Goal: Navigation & Orientation: Find specific page/section

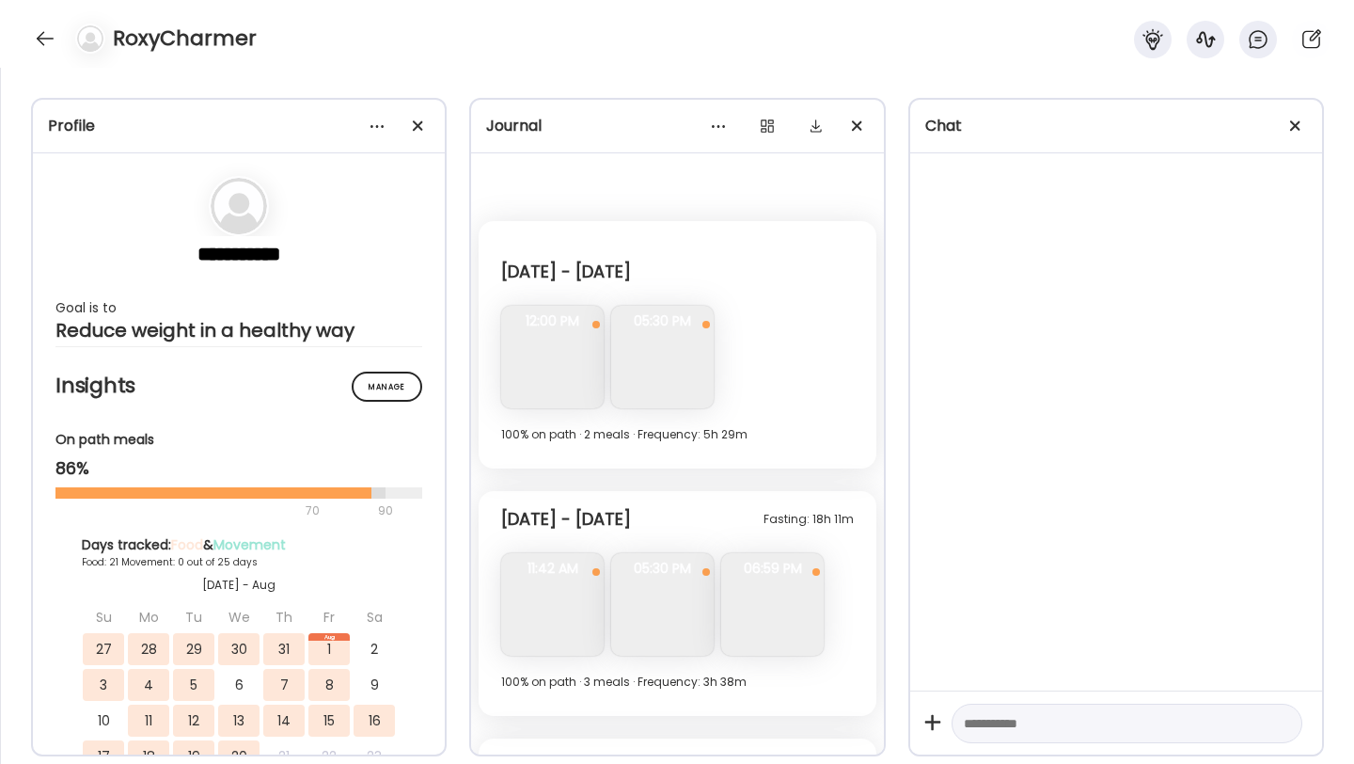
scroll to position [6729, 0]
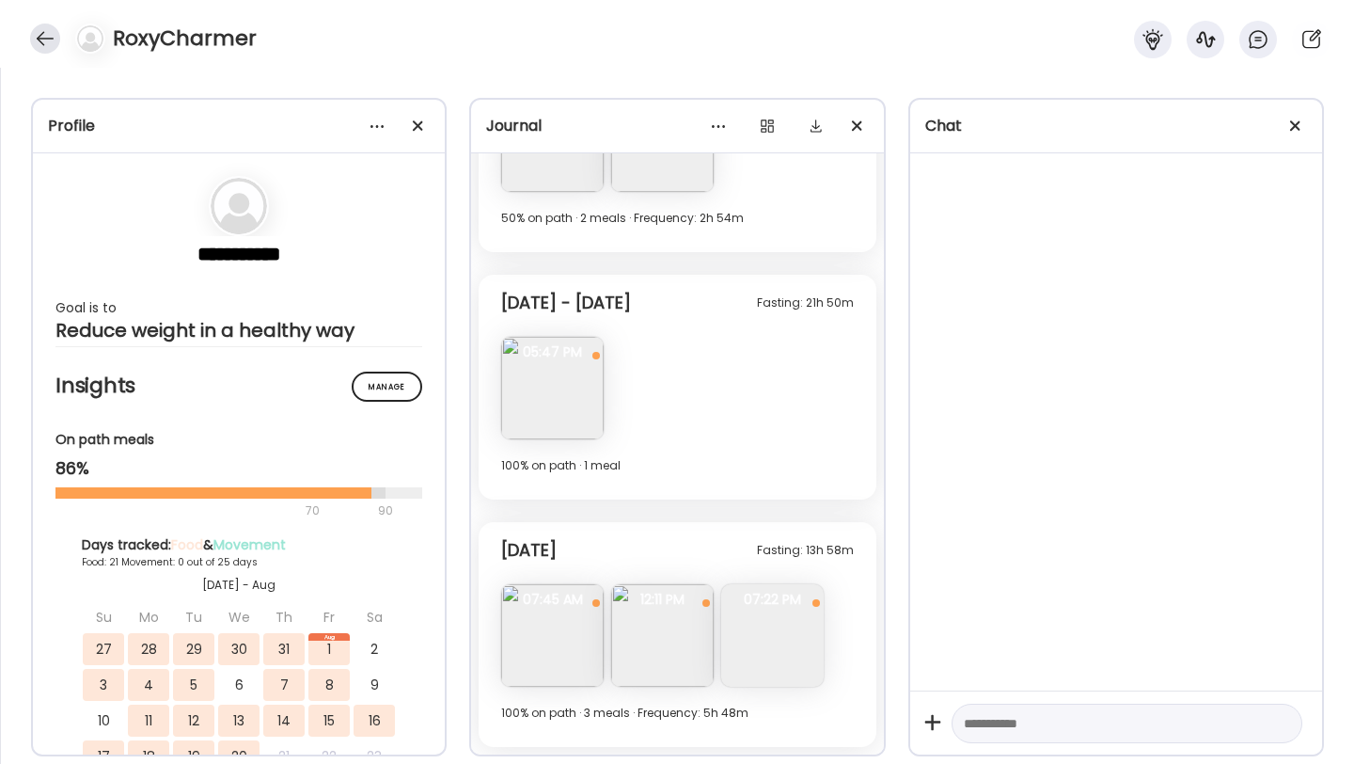
click at [41, 44] on div at bounding box center [45, 39] width 30 height 30
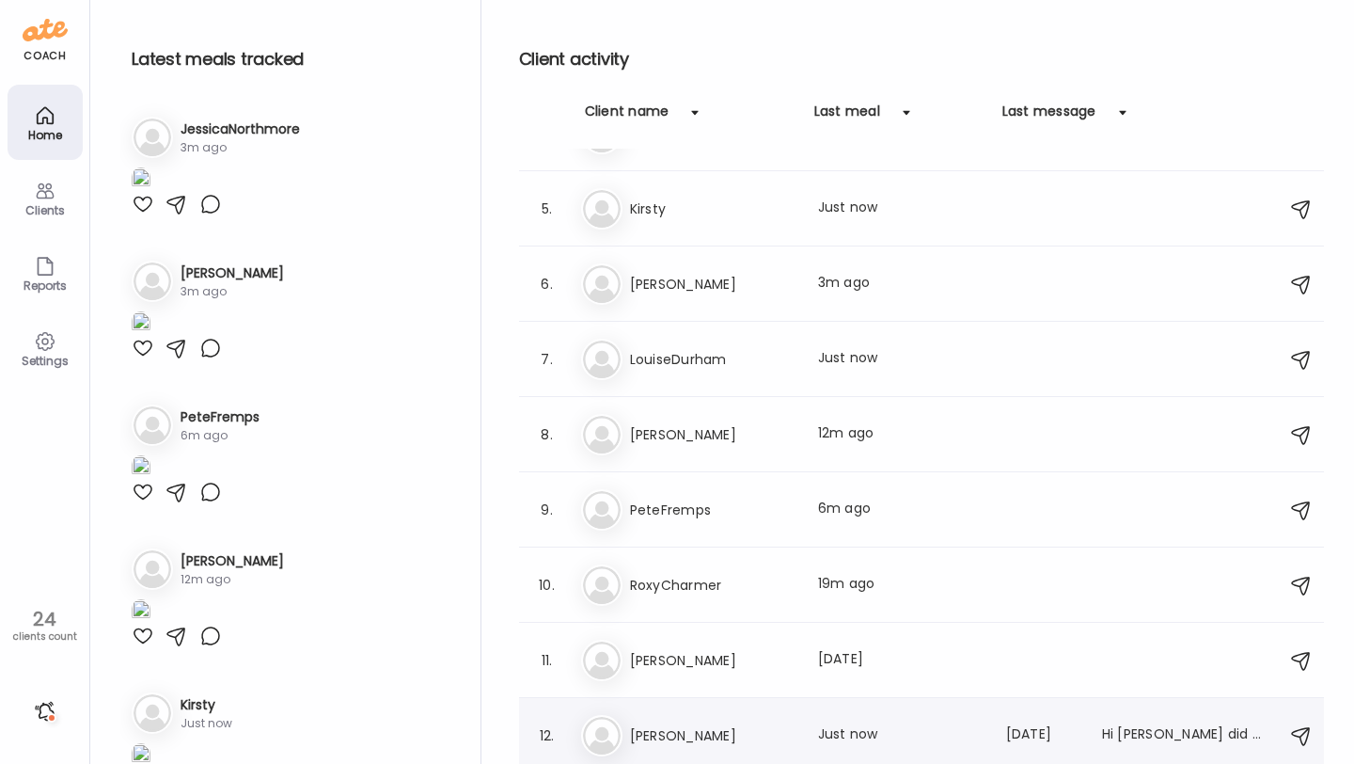
click at [673, 744] on h3 "[PERSON_NAME]" at bounding box center [713, 735] width 166 height 23
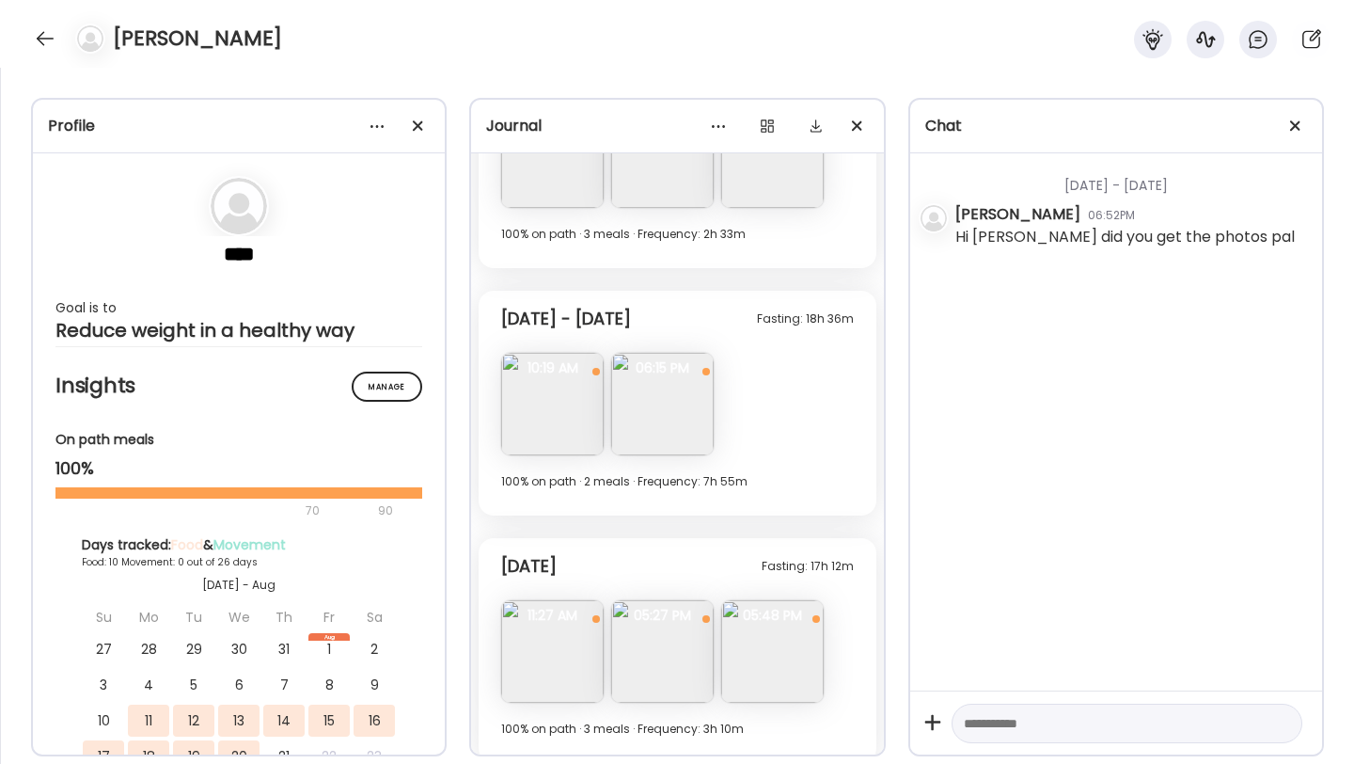
scroll to position [3527, 0]
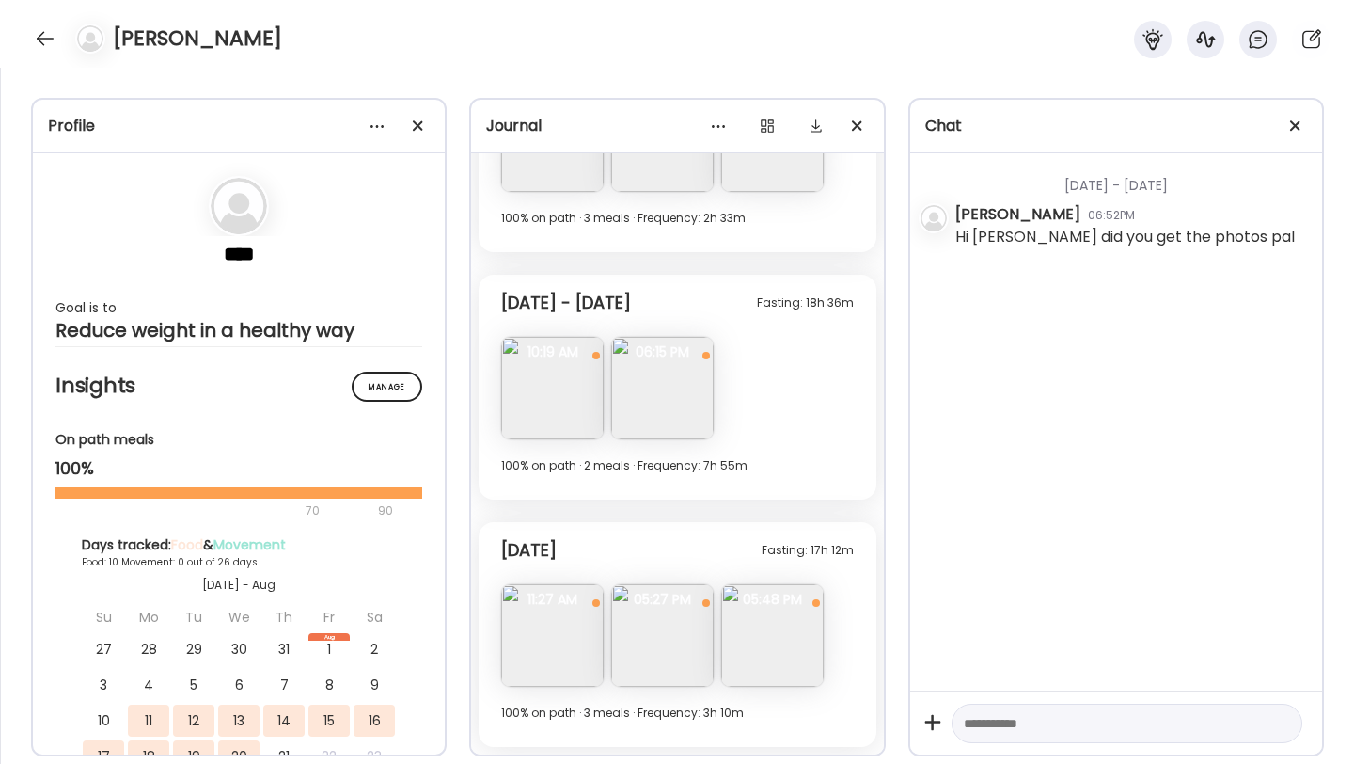
click at [653, 632] on img at bounding box center [662, 635] width 103 height 103
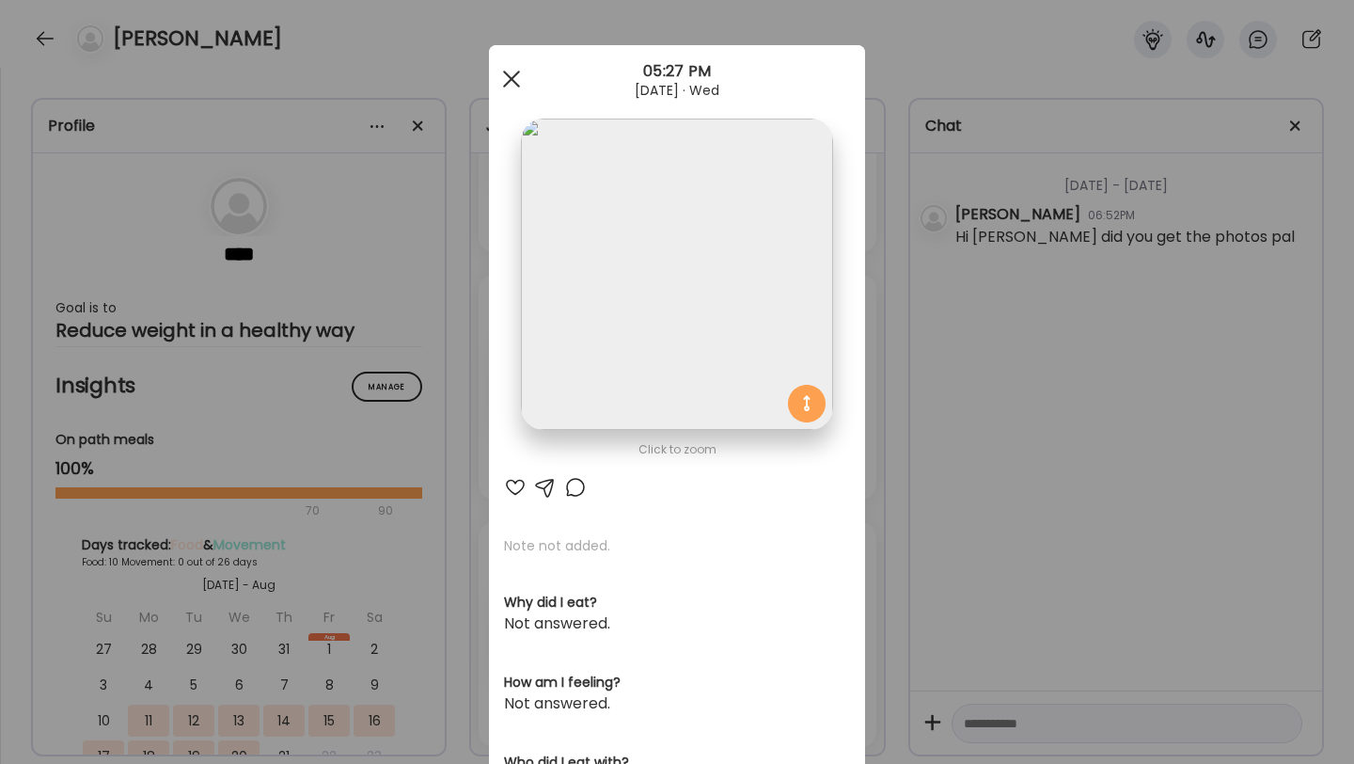
click at [521, 91] on div at bounding box center [512, 79] width 38 height 38
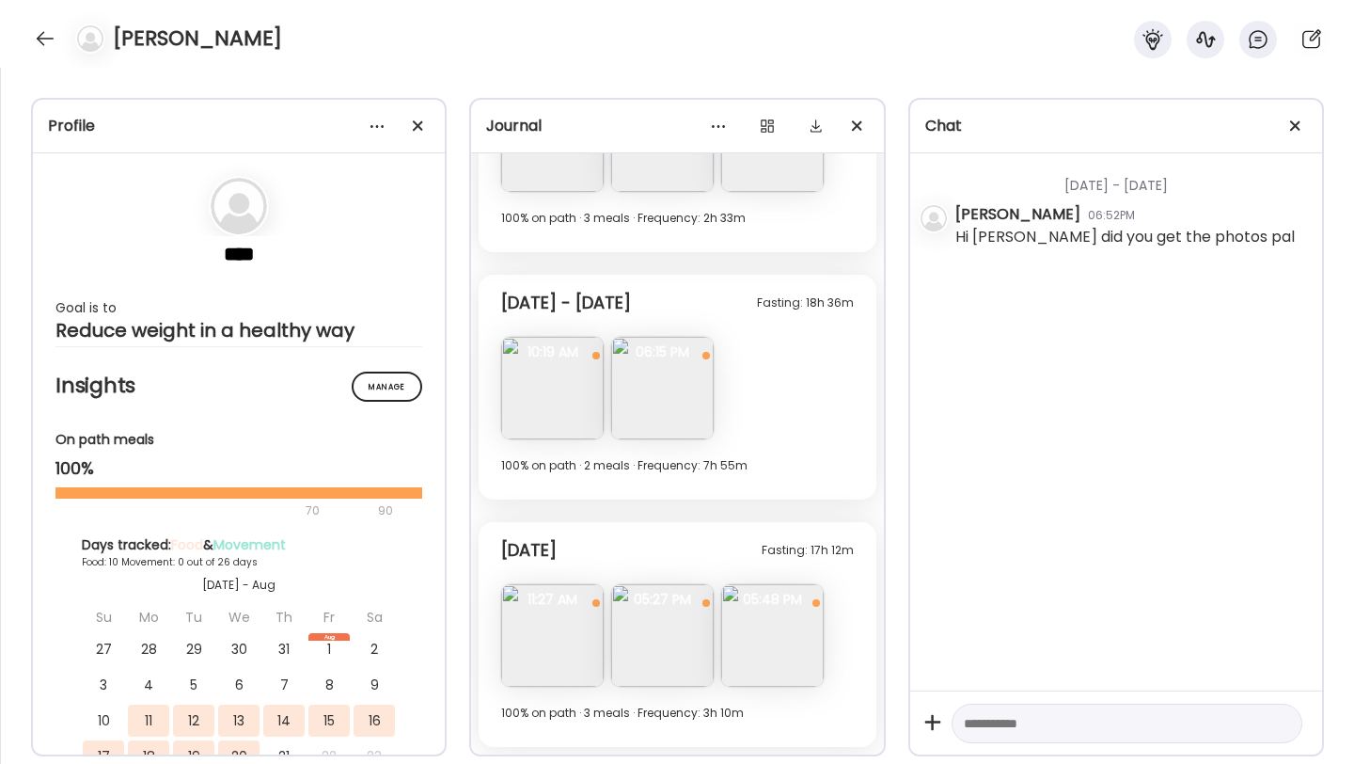
click at [768, 647] on img at bounding box center [772, 635] width 103 height 103
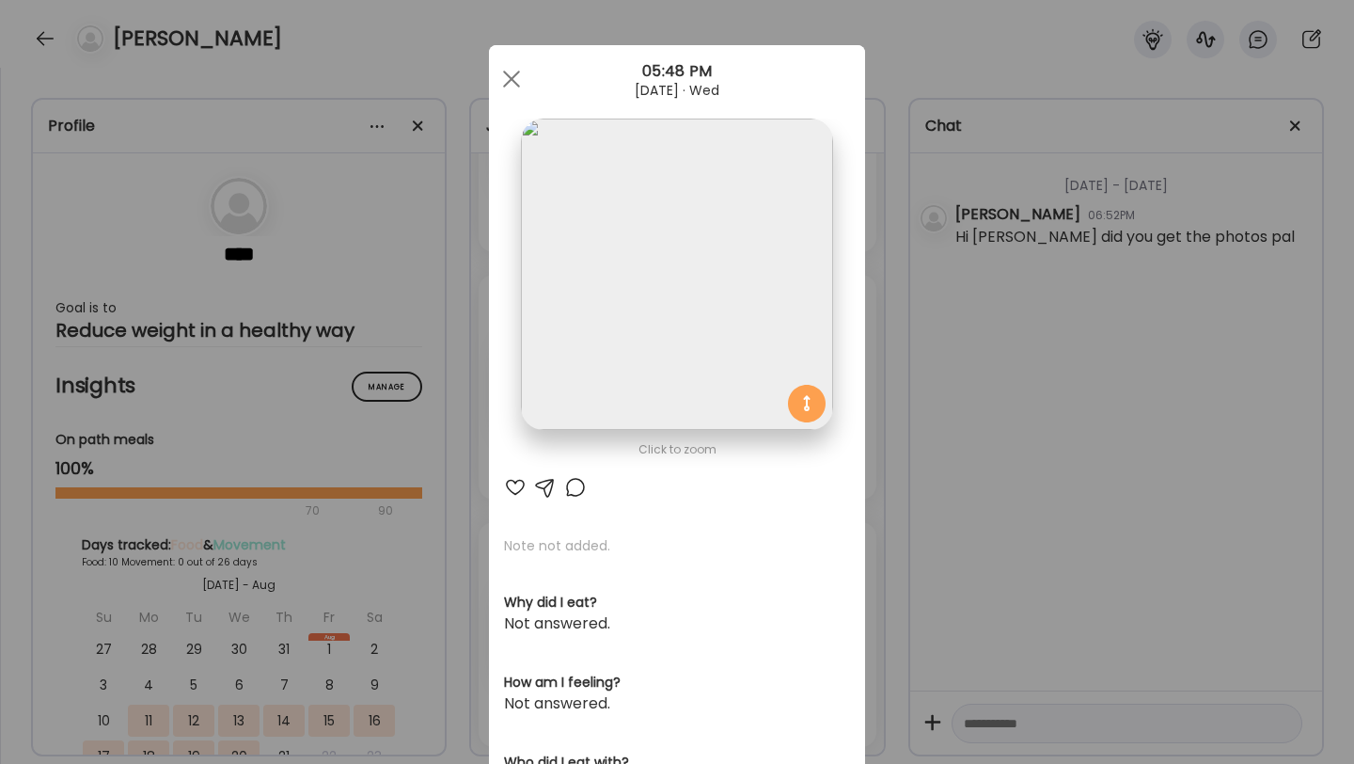
click at [645, 329] on img at bounding box center [676, 273] width 311 height 311
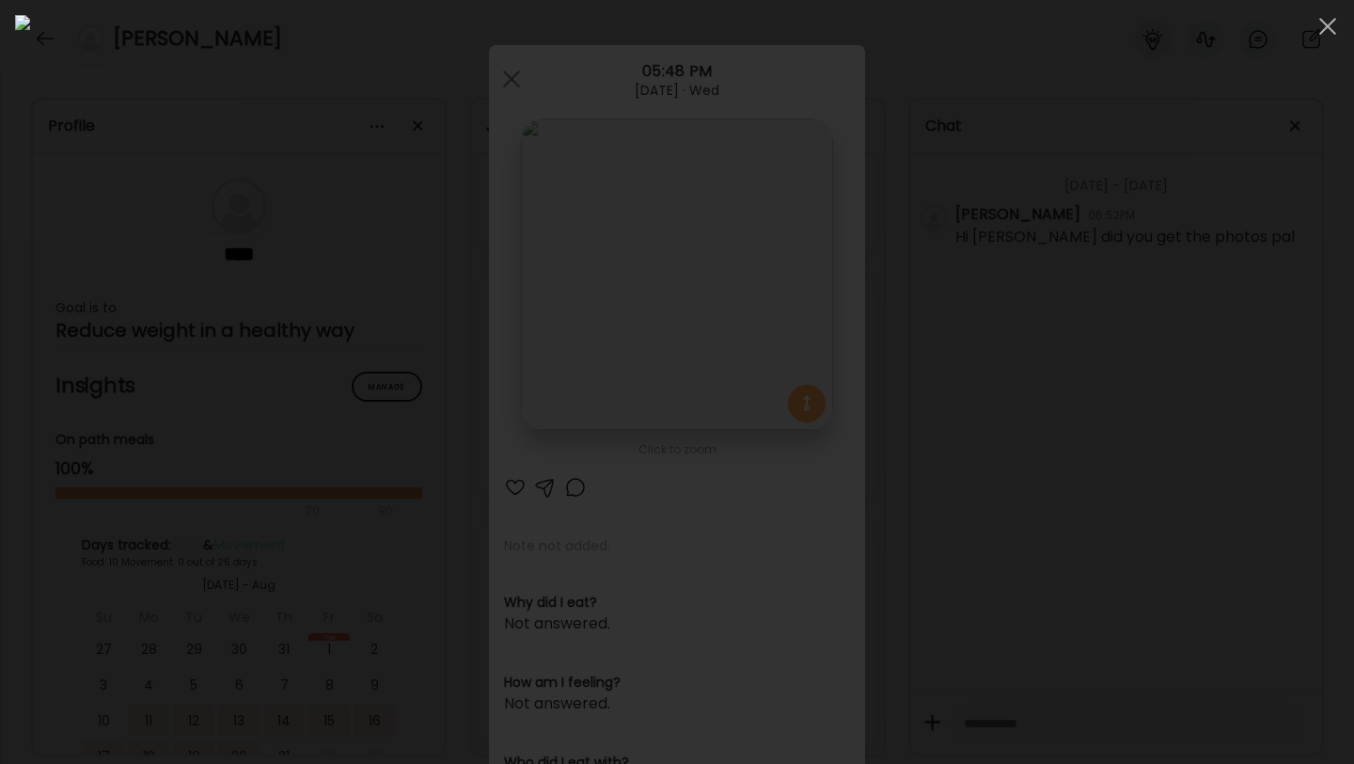
click at [827, 106] on img at bounding box center [677, 382] width 1324 height 734
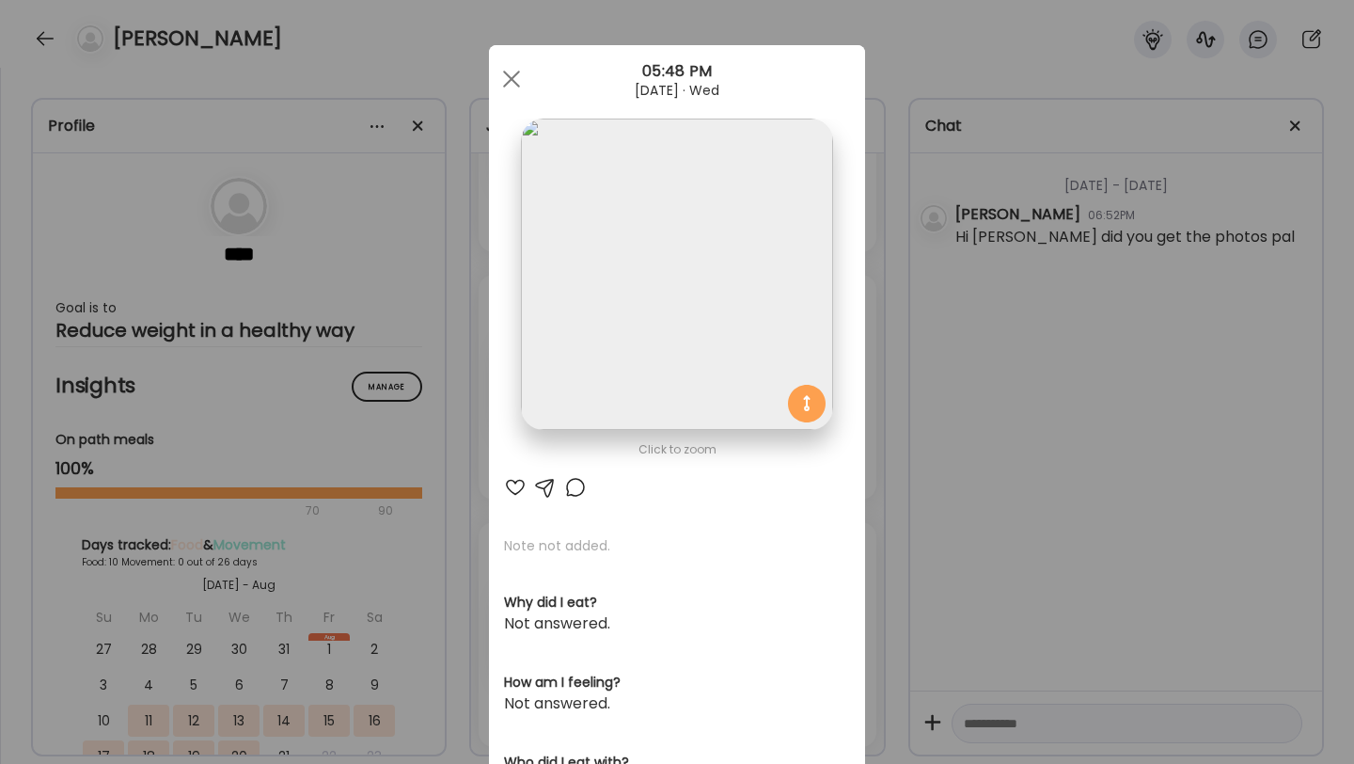
click at [485, 81] on div "Ate Coach Dashboard Wahoo! It’s official Take a moment to set up your Coach Pro…" at bounding box center [677, 382] width 1354 height 764
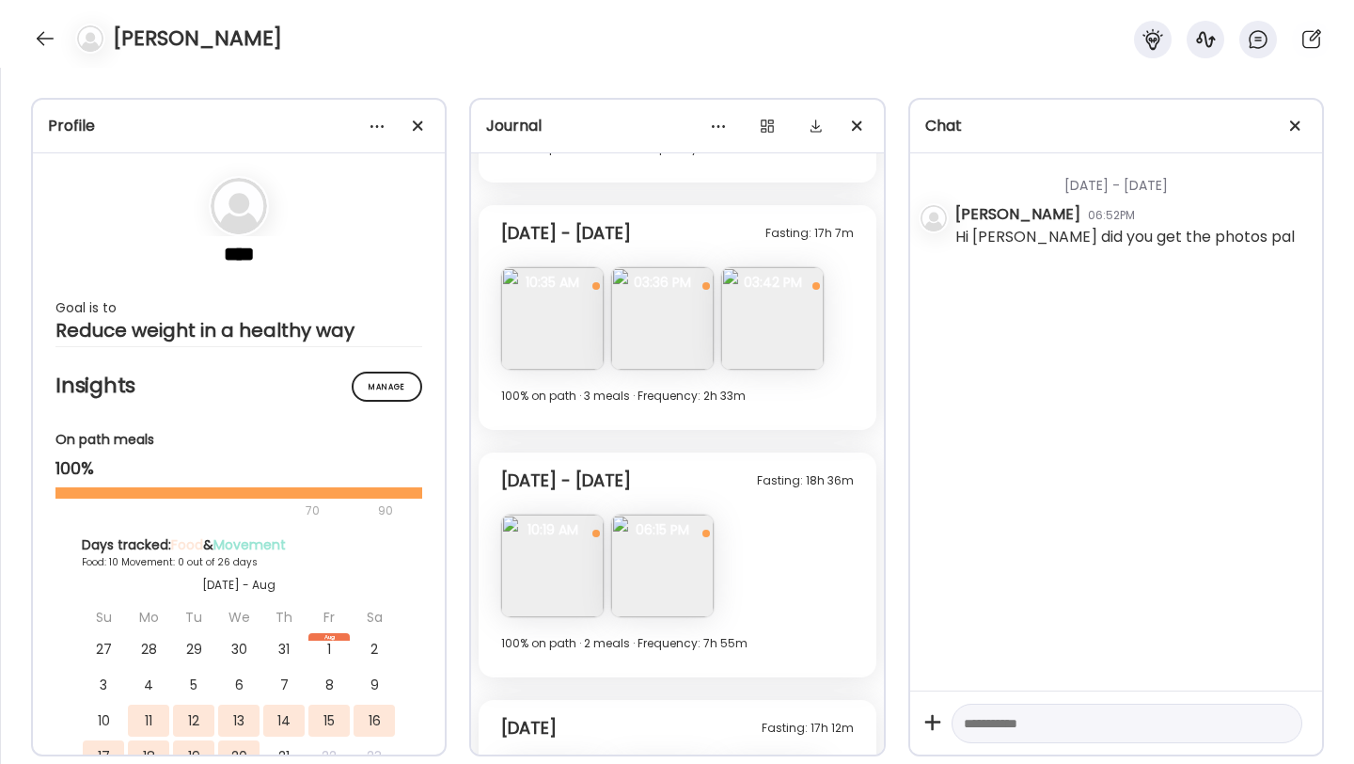
scroll to position [3290, 0]
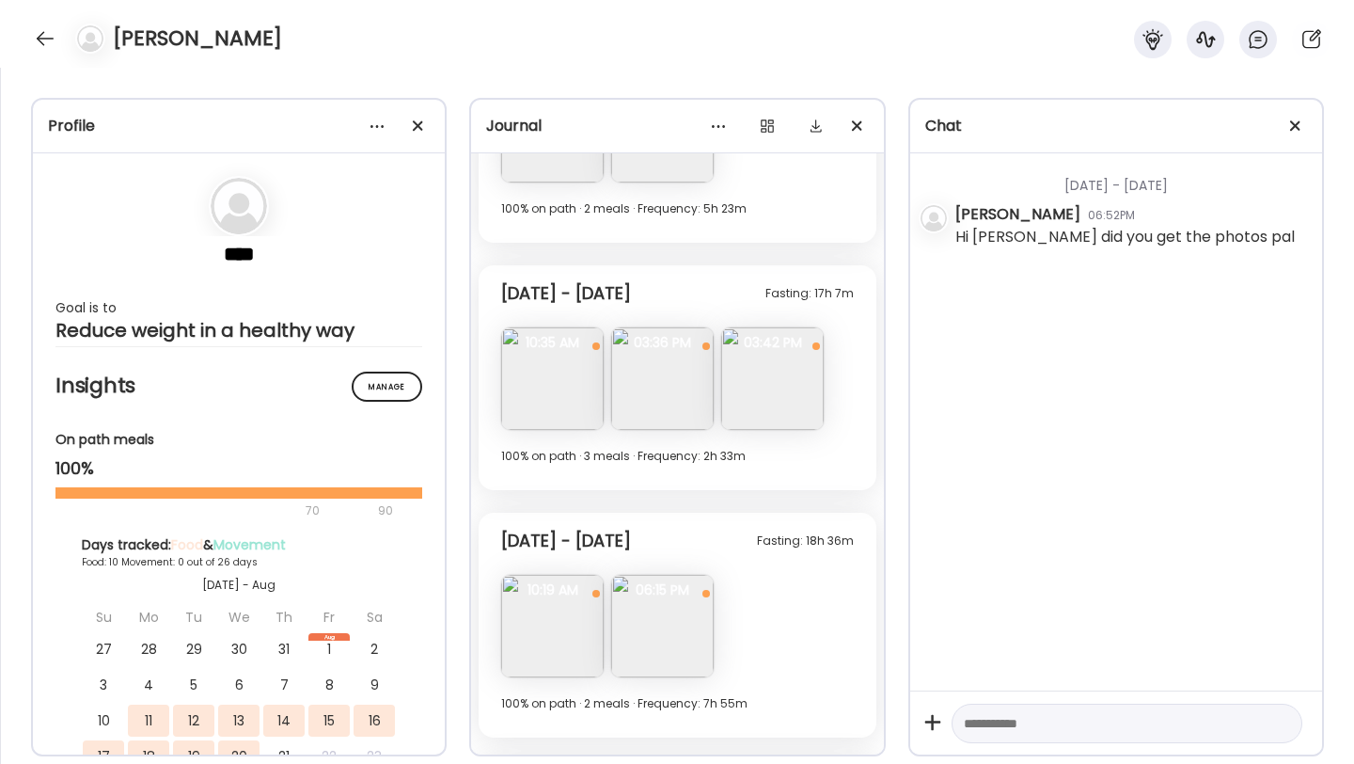
click at [685, 627] on img at bounding box center [662, 626] width 103 height 103
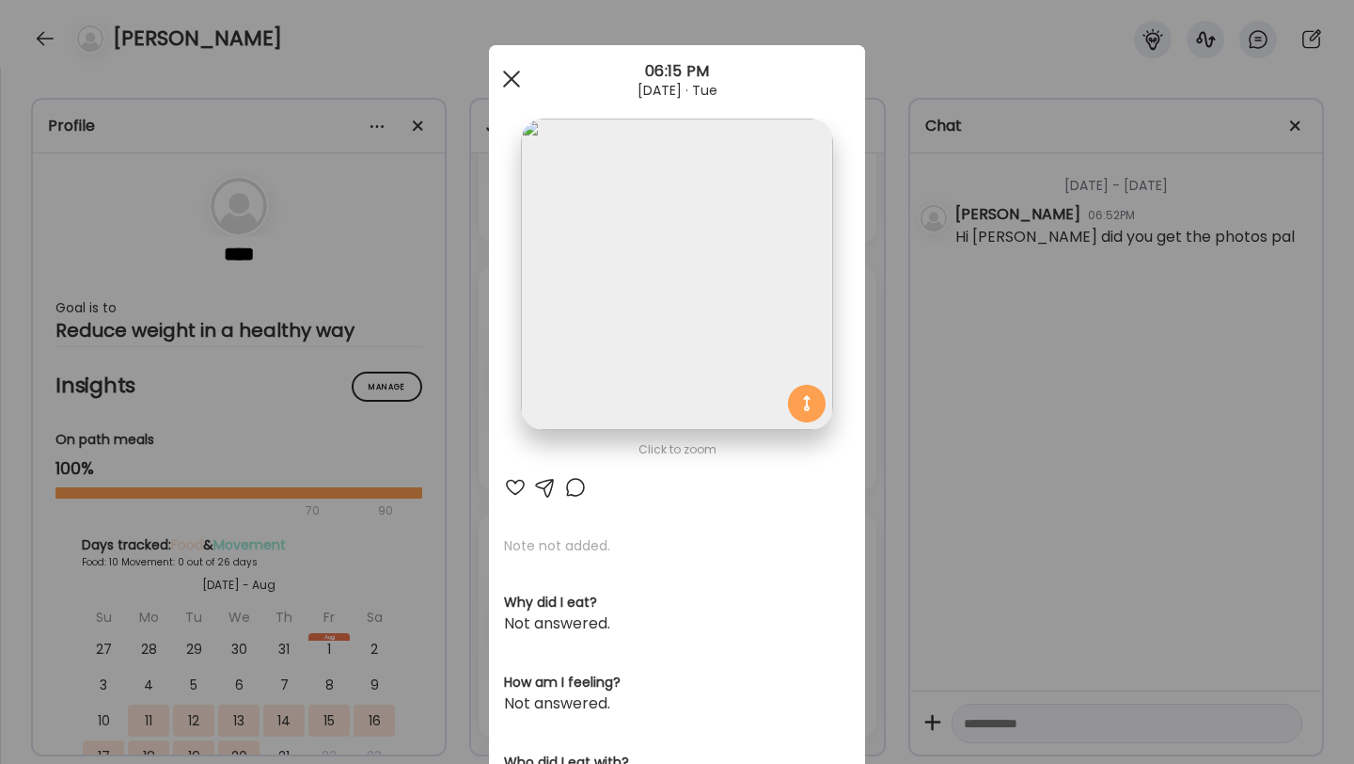
click at [523, 90] on div at bounding box center [512, 79] width 38 height 38
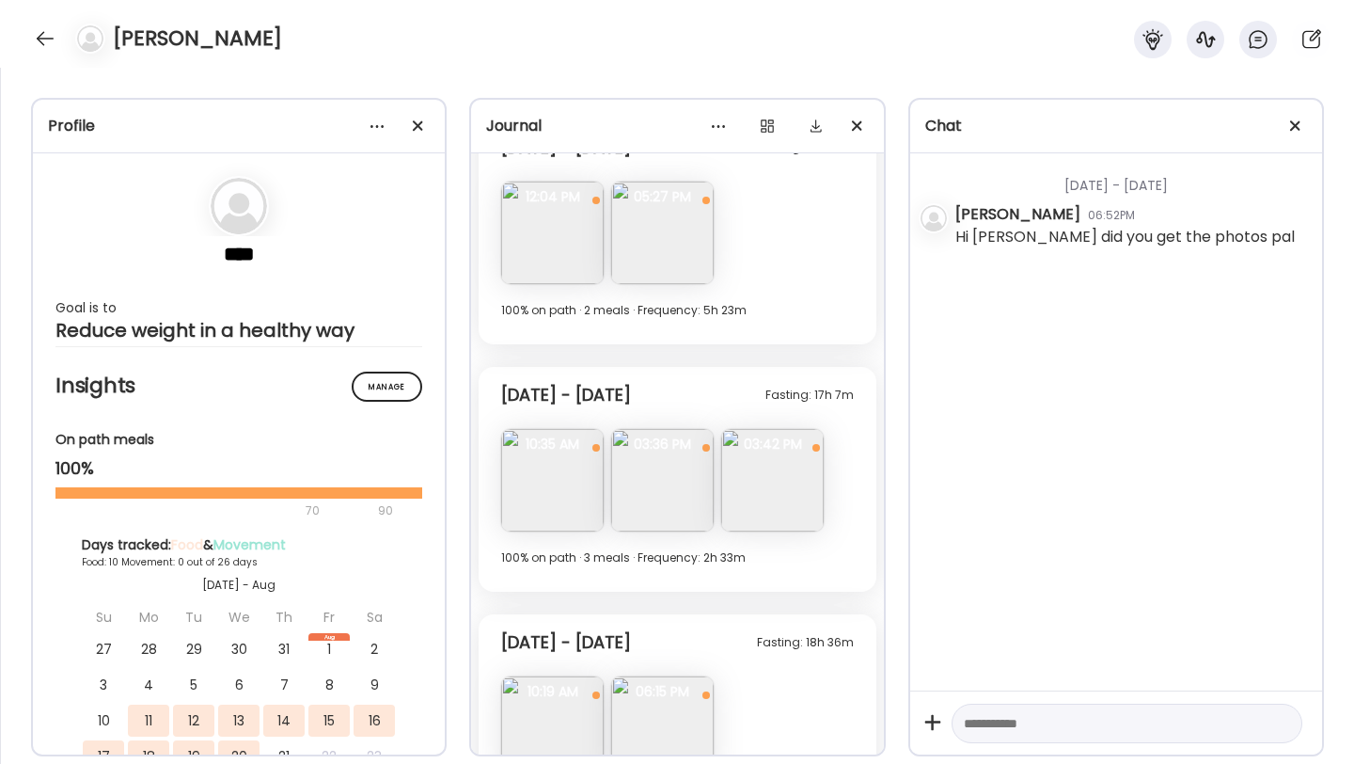
scroll to position [3194, 0]
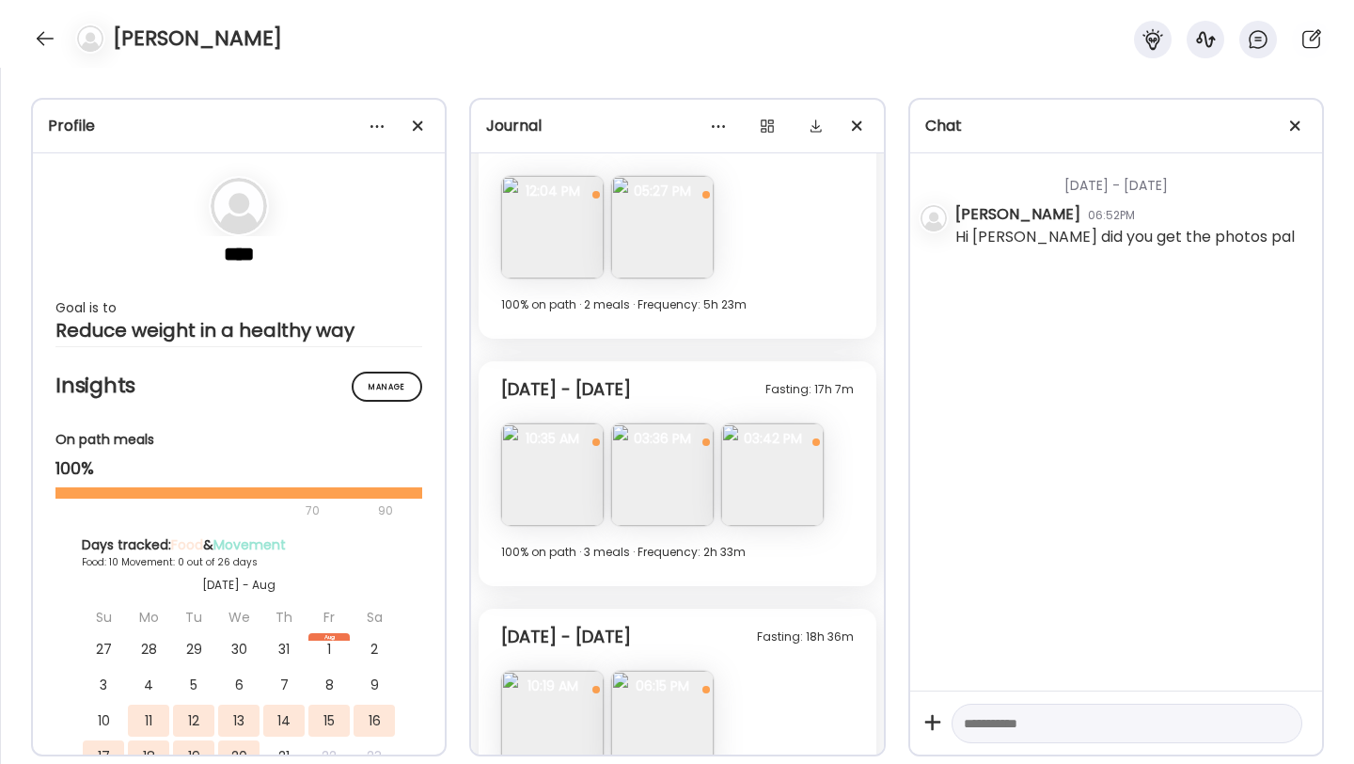
click at [764, 467] on img at bounding box center [772, 474] width 103 height 103
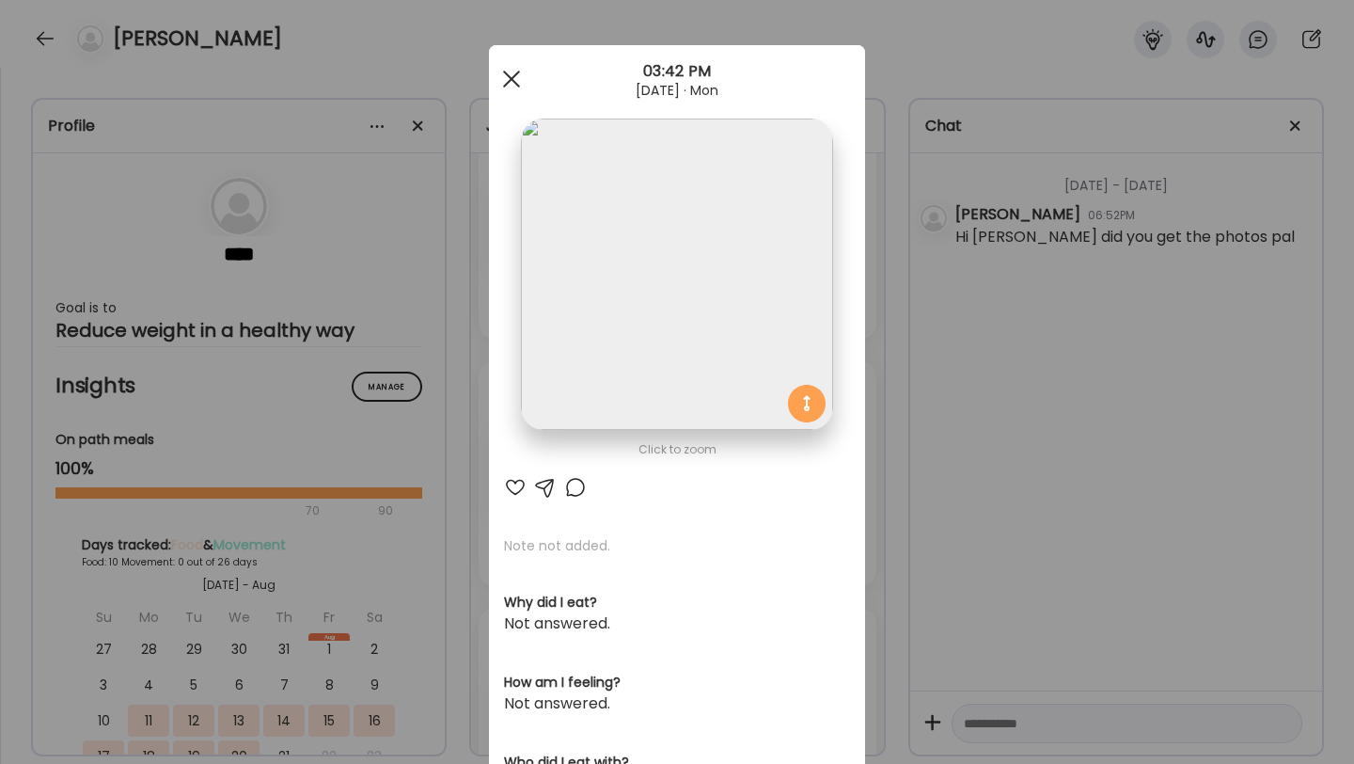
click at [514, 86] on div at bounding box center [512, 79] width 38 height 38
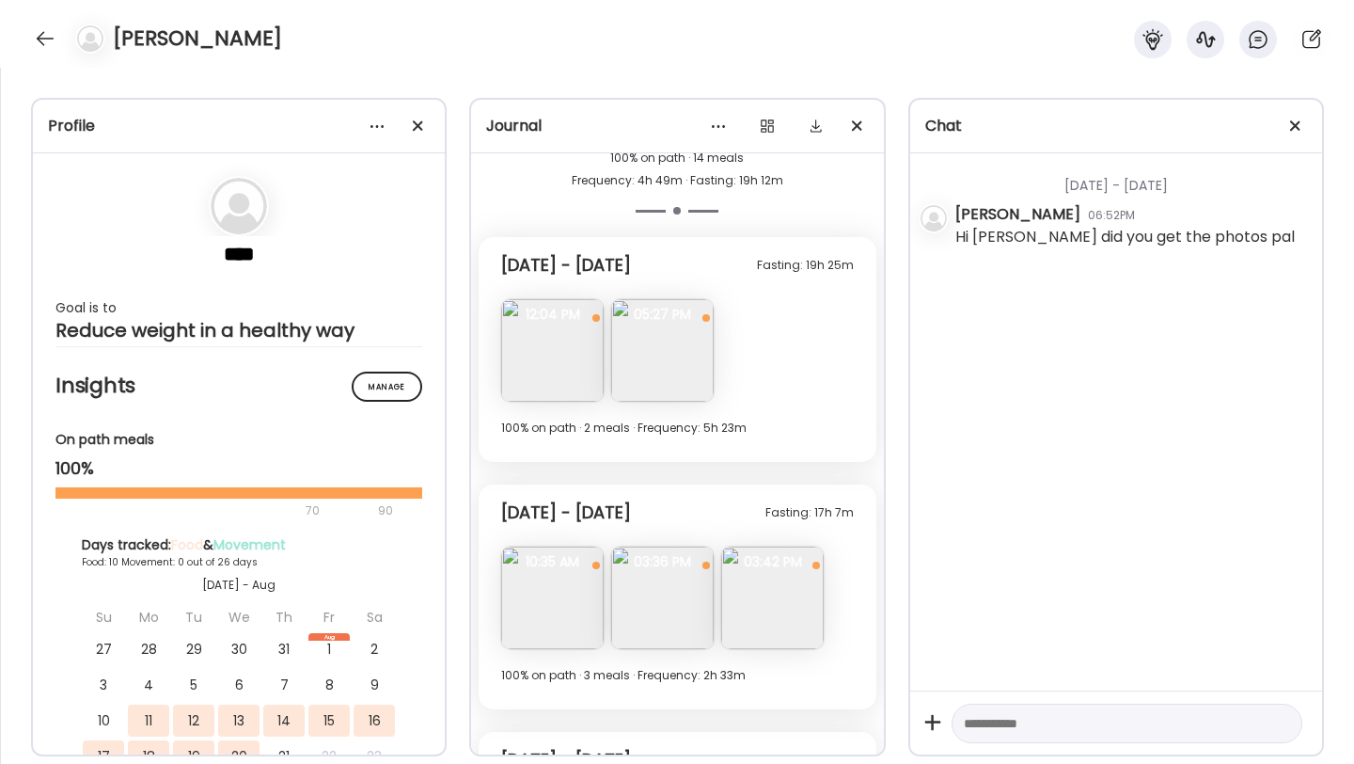
scroll to position [3527, 0]
